Goal: Task Accomplishment & Management: Use online tool/utility

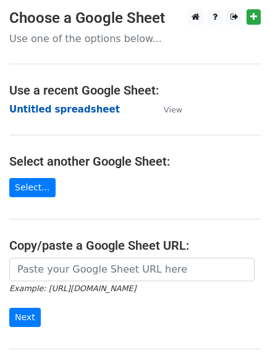
click at [90, 105] on strong "Untitled spreadsheet" at bounding box center [64, 109] width 111 height 11
click at [80, 118] on main "Choose a Google Sheet Use one of the options below... Use a recent Google Sheet…" at bounding box center [135, 201] width 270 height 384
click at [80, 110] on strong "Untitled spreadsheet" at bounding box center [64, 109] width 111 height 11
click at [230, 105] on main "Choose a Google Sheet Use one of the options below... Use a recent Google Sheet…" at bounding box center [135, 201] width 270 height 384
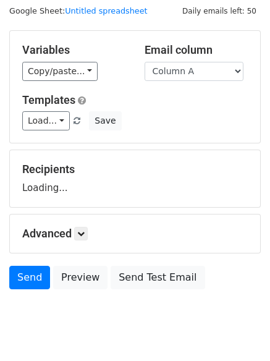
scroll to position [70, 0]
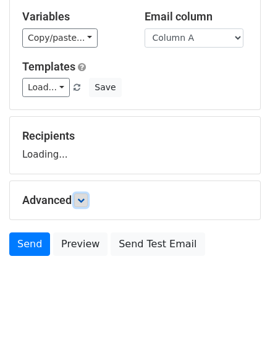
click at [83, 199] on icon at bounding box center [80, 200] width 7 height 7
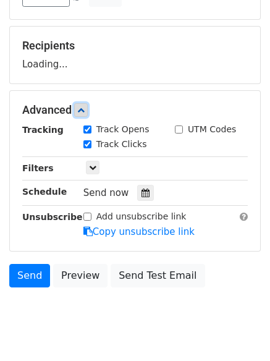
scroll to position [162, 0]
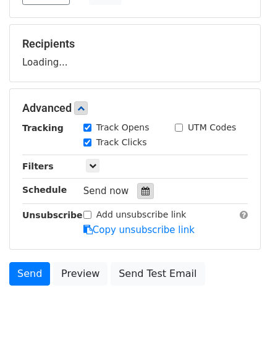
click at [137, 193] on div at bounding box center [145, 191] width 17 height 16
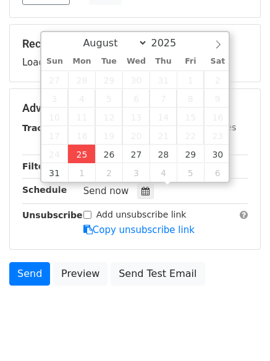
type input "2025-08-25 13:27"
type input "01"
type input "27"
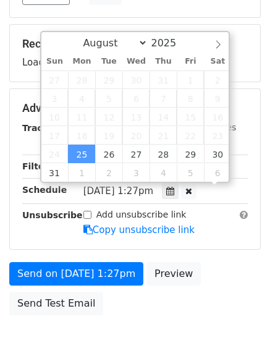
scroll to position [1, 0]
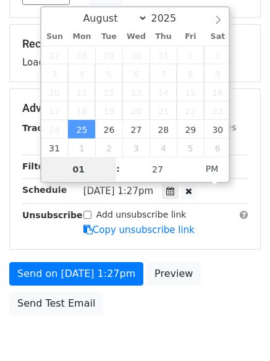
type input "4"
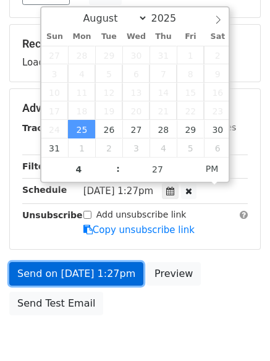
type input "2025-08-25 16:27"
click at [84, 278] on link "Send on Aug 25 at 1:27pm" at bounding box center [76, 274] width 134 height 24
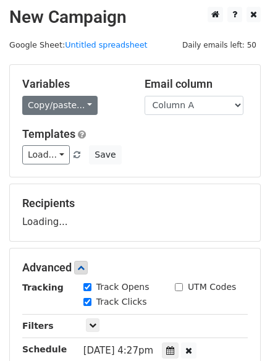
scroll to position [0, 0]
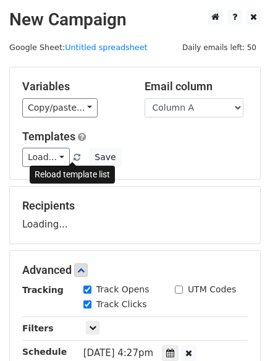
click at [74, 157] on span at bounding box center [77, 158] width 7 height 8
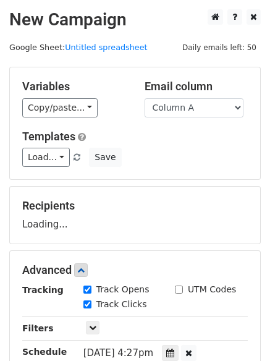
scroll to position [124, 0]
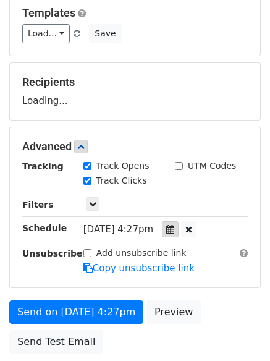
click at [174, 225] on icon at bounding box center [170, 229] width 8 height 9
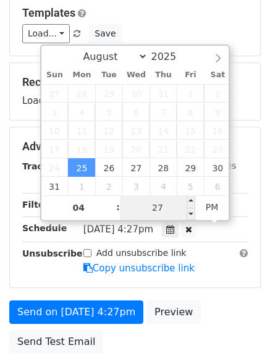
click at [173, 209] on input "27" at bounding box center [157, 208] width 75 height 25
type input "0"
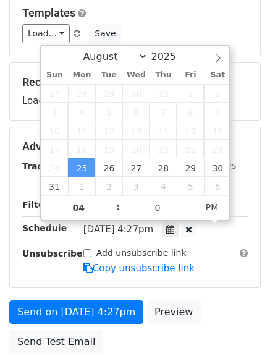
type input "2025-08-25 16:00"
click at [202, 327] on div "Send on Aug 25 at 4:27pm Preview Send Test Email" at bounding box center [135, 330] width 270 height 59
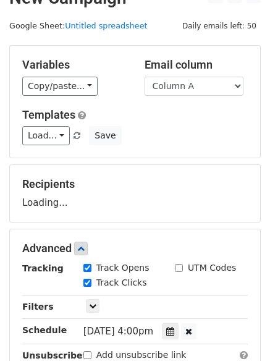
scroll to position [0, 0]
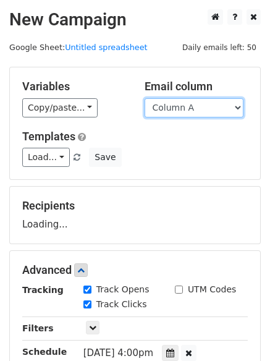
click at [206, 107] on select "Column A Column B Column C" at bounding box center [194, 107] width 99 height 19
click at [145, 98] on select "Column A Column B Column C" at bounding box center [194, 107] width 99 height 19
click at [200, 101] on select "Column A Column B Column C" at bounding box center [194, 107] width 99 height 19
select select "Column A"
click at [145, 98] on select "Column A Column B Column C" at bounding box center [194, 107] width 99 height 19
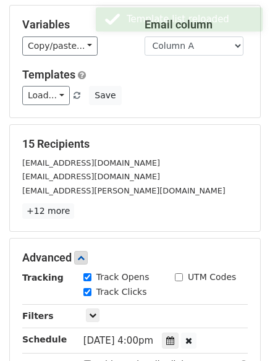
scroll to position [247, 0]
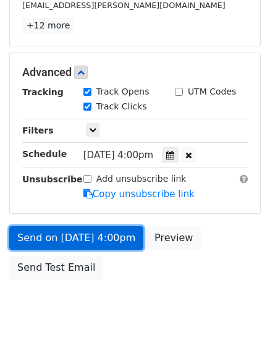
click at [102, 244] on link "Send on Aug 25 at 4:00pm" at bounding box center [76, 238] width 134 height 24
click at [103, 238] on link "Send on Aug 25 at 4:00pm" at bounding box center [76, 238] width 134 height 24
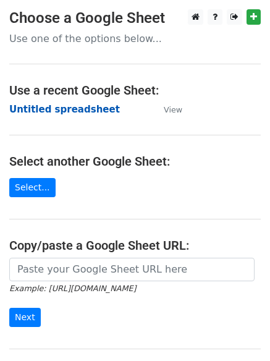
click at [84, 111] on strong "Untitled spreadsheet" at bounding box center [64, 109] width 111 height 11
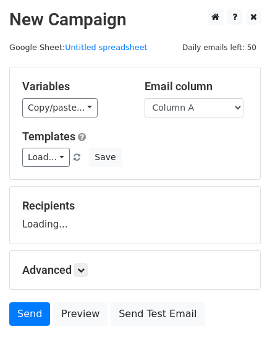
click at [193, 112] on select "Column A Column B Column C" at bounding box center [194, 107] width 99 height 19
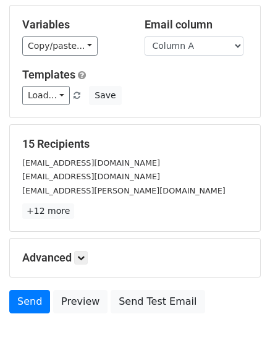
scroll to position [119, 0]
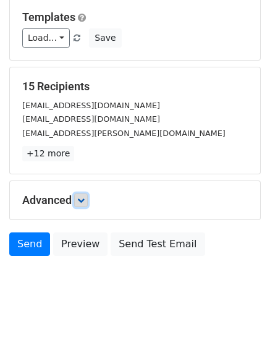
click at [83, 203] on icon at bounding box center [80, 200] width 7 height 7
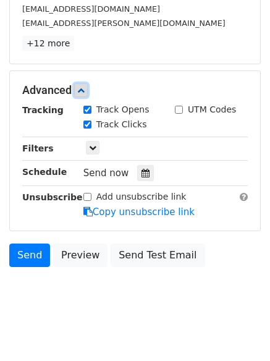
scroll to position [231, 0]
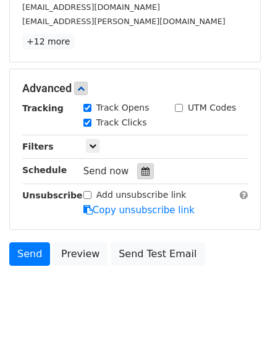
click at [140, 176] on div at bounding box center [145, 171] width 17 height 16
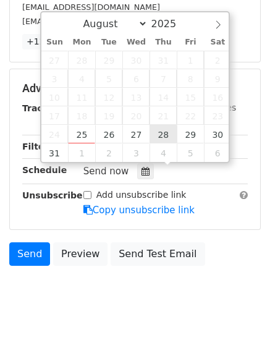
type input "2025-08-28 12:00"
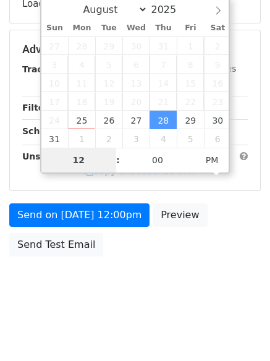
type input "7"
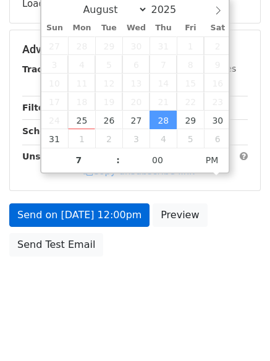
type input "2025-08-28 19:00"
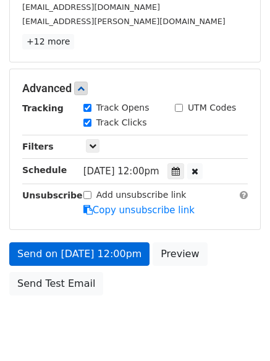
click at [126, 209] on link "Copy unsubscribe link" at bounding box center [139, 210] width 111 height 11
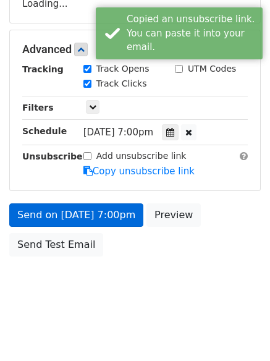
scroll to position [231, 0]
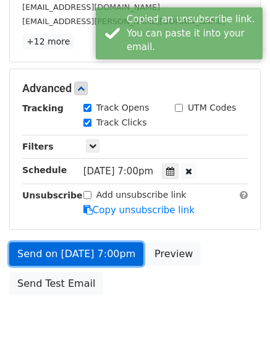
click at [105, 256] on link "Send on Aug 28 at 7:00pm" at bounding box center [76, 255] width 134 height 24
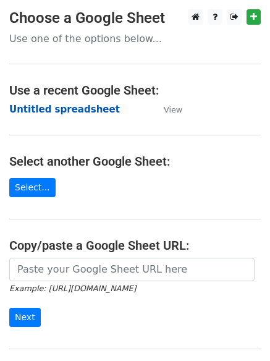
click at [97, 108] on strong "Untitled spreadsheet" at bounding box center [64, 109] width 111 height 11
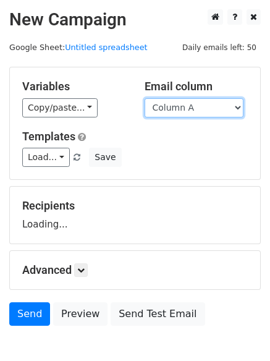
click at [201, 111] on select "Column A Column B Column C" at bounding box center [194, 107] width 99 height 19
select select "Column B"
click at [145, 98] on select "Column A Column B Column C" at bounding box center [194, 107] width 99 height 19
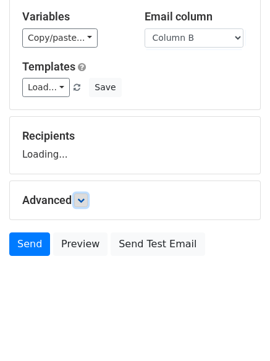
click at [85, 198] on icon at bounding box center [80, 200] width 7 height 7
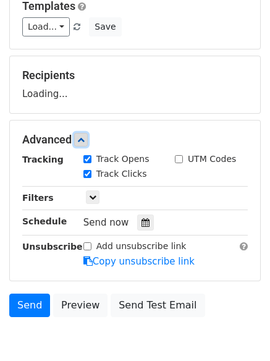
scroll to position [132, 0]
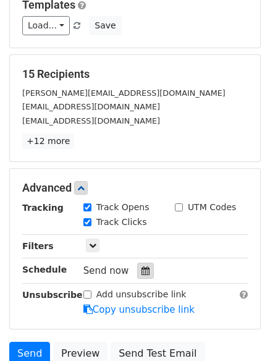
click at [140, 264] on div at bounding box center [145, 271] width 17 height 16
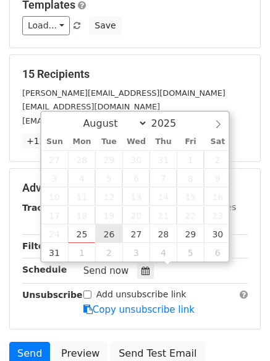
type input "2025-08-26 12:00"
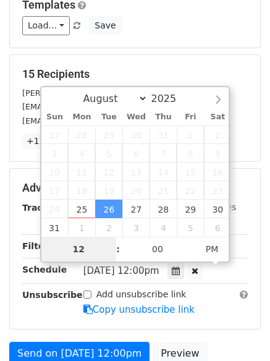
type input "5"
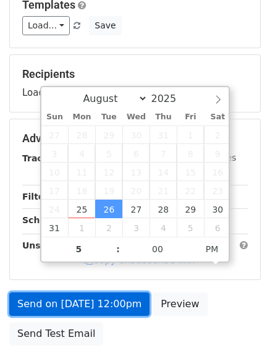
type input "2025-08-26 17:00"
click at [104, 300] on link "Send on Aug 26 at 12:00pm" at bounding box center [79, 305] width 140 height 24
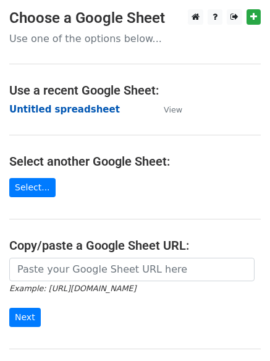
click at [87, 113] on strong "Untitled spreadsheet" at bounding box center [64, 109] width 111 height 11
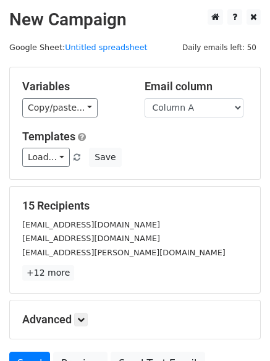
click at [184, 168] on div "Variables Copy/paste... {{Column A}} {{Column B}} {{Column C}} Email column Col…" at bounding box center [135, 123] width 251 height 112
click at [191, 119] on div "Variables Copy/paste... {{Column A}} {{Column B}} {{Column C}} Email column Col…" at bounding box center [135, 123] width 251 height 112
click at [193, 113] on select "Column A Column B Column C" at bounding box center [194, 107] width 99 height 19
select select "Column C"
click at [145, 98] on select "Column A Column B Column C" at bounding box center [194, 107] width 99 height 19
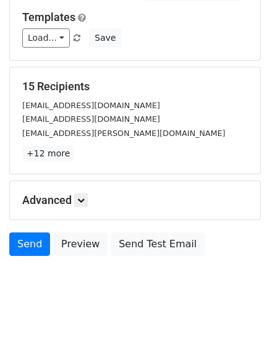
scroll to position [70, 0]
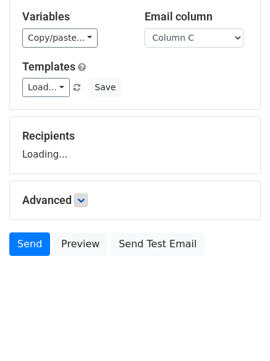
drag, startPoint x: 74, startPoint y: 206, endPoint x: 84, endPoint y: 206, distance: 9.9
click at [74, 206] on h5 "Advanced" at bounding box center [135, 201] width 226 height 14
click at [86, 206] on link at bounding box center [81, 201] width 14 height 14
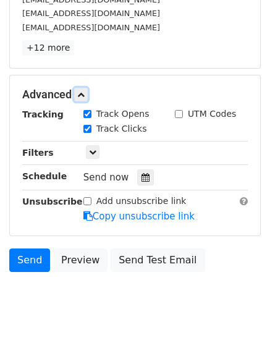
scroll to position [228, 0]
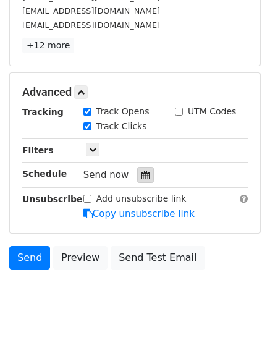
click at [137, 181] on div at bounding box center [145, 175] width 17 height 16
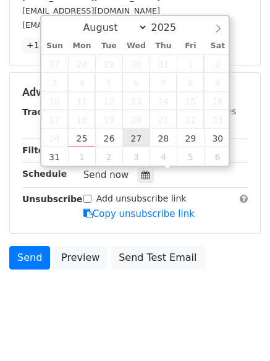
type input "2025-08-27 12:00"
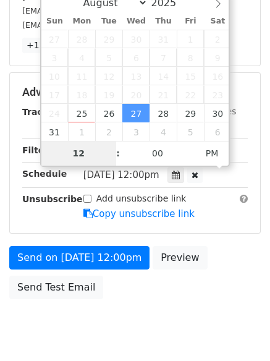
type input "6"
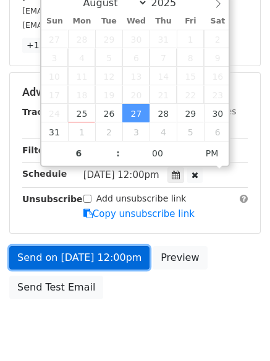
type input "2025-08-27 18:00"
click at [123, 262] on link "Send on Aug 27 at 12:00pm" at bounding box center [79, 258] width 140 height 24
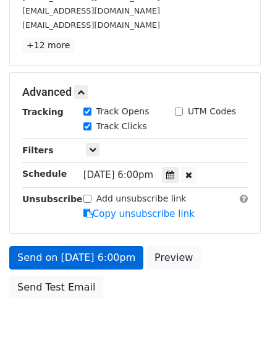
scroll to position [221, 0]
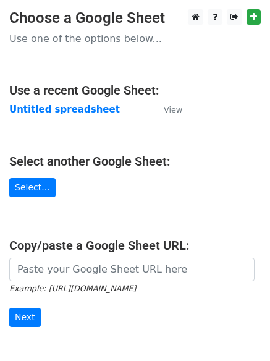
click at [76, 97] on h4 "Use a recent Google Sheet:" at bounding box center [135, 90] width 252 height 15
click at [86, 112] on strong "Untitled spreadsheet" at bounding box center [64, 109] width 111 height 11
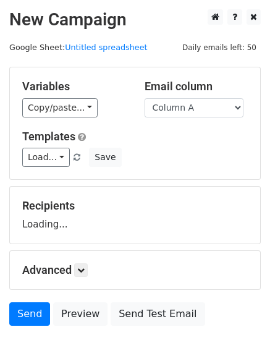
click at [212, 107] on select "Column A Column B Column C" at bounding box center [194, 107] width 99 height 19
click at [145, 98] on select "Column A Column B Column C" at bounding box center [194, 107] width 99 height 19
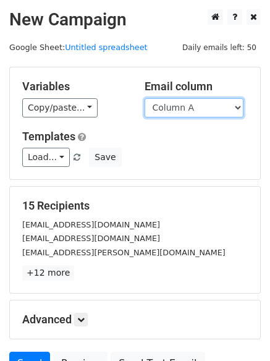
click at [209, 103] on select "Column A Column B Column C" at bounding box center [194, 107] width 99 height 19
select select "Column B"
click at [145, 98] on select "Column A Column B Column C" at bounding box center [194, 107] width 99 height 19
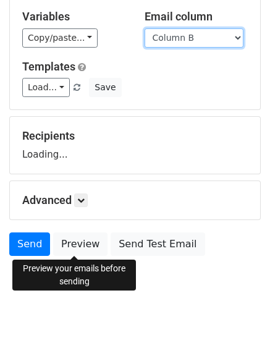
scroll to position [70, 0]
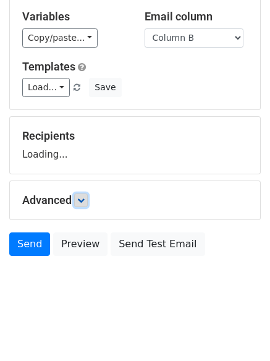
click at [83, 202] on icon at bounding box center [80, 200] width 7 height 7
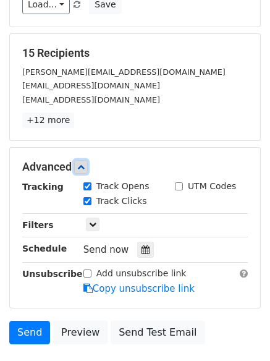
scroll to position [241, 0]
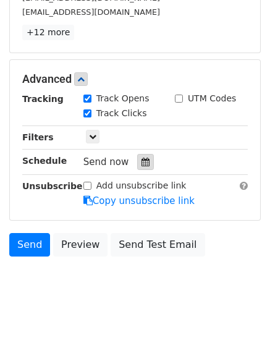
click at [137, 161] on div at bounding box center [145, 162] width 17 height 16
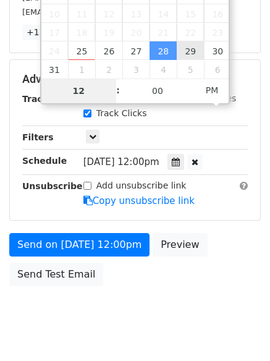
type input "2025-08-29 12:00"
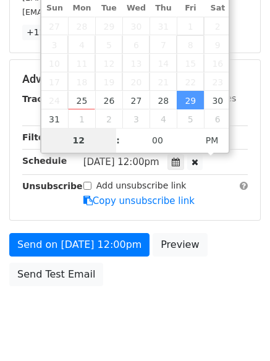
type input "8"
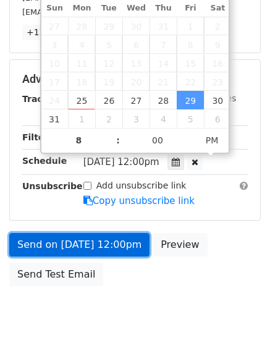
type input "2025-08-29 20:00"
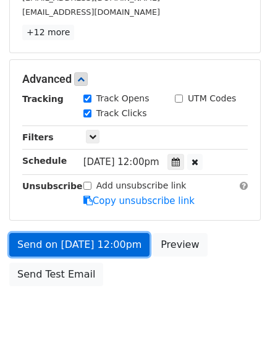
click at [96, 240] on link "Send on Aug 29 at 12:00pm" at bounding box center [79, 245] width 140 height 24
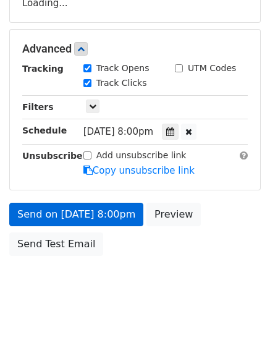
scroll to position [221, 0]
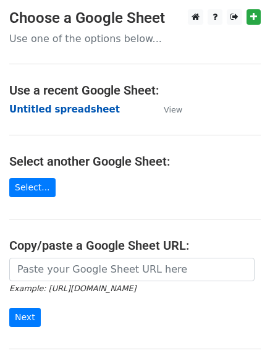
click at [81, 113] on strong "Untitled spreadsheet" at bounding box center [64, 109] width 111 height 11
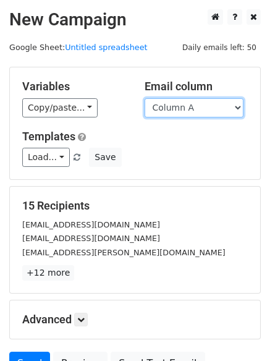
click at [185, 108] on select "Column A Column B Column C" at bounding box center [194, 107] width 99 height 19
select select "Column C"
click at [145, 98] on select "Column A Column B Column C" at bounding box center [194, 107] width 99 height 19
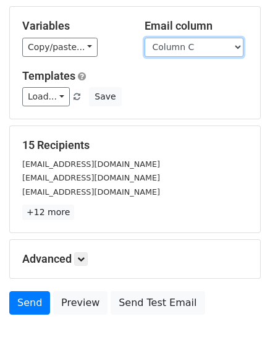
scroll to position [119, 0]
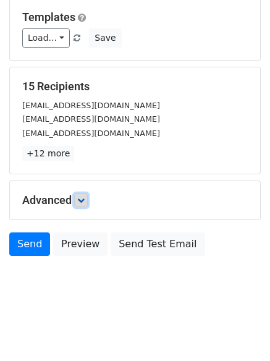
click at [88, 196] on link at bounding box center [81, 201] width 14 height 14
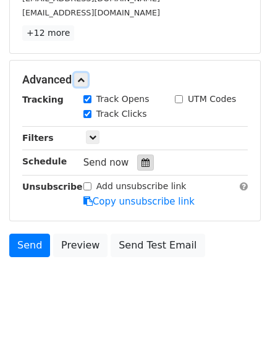
scroll to position [241, 0]
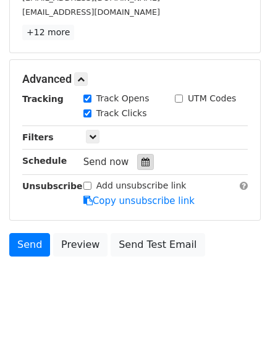
click at [137, 159] on div at bounding box center [145, 162] width 17 height 16
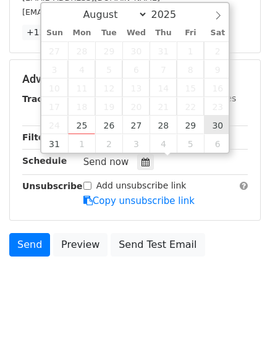
type input "[DATE] 12:00"
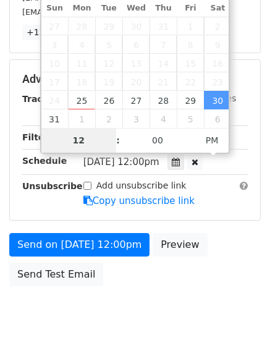
scroll to position [221, 0]
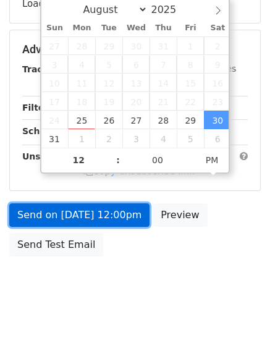
click at [125, 220] on link "Send on [DATE] 12:00pm" at bounding box center [79, 216] width 140 height 24
